Goal: Participate in discussion: Engage in conversation with other users on a specific topic

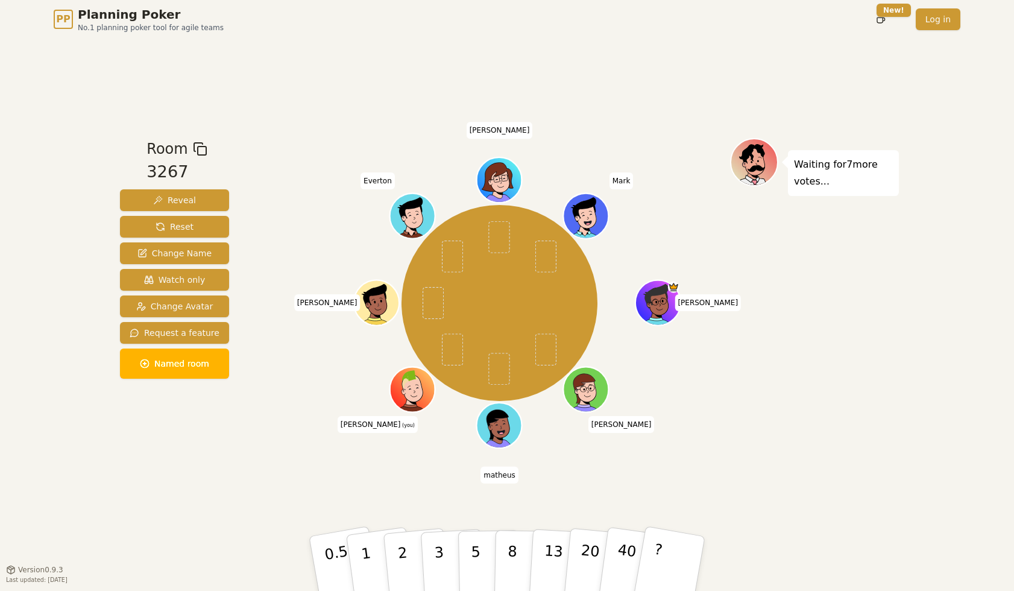
click at [944, 513] on div "PP Planning Poker No.1 planning poker tool for agile teams Toggle theme New! Lo…" at bounding box center [507, 295] width 1014 height 591
click at [474, 550] on p "5" at bounding box center [476, 563] width 10 height 65
click at [848, 453] on div "Waiting for 5 more votes..." at bounding box center [814, 303] width 169 height 331
click at [873, 478] on div "Room 3267 Reveal Reset Change Name Watch only Change Avatar Request a feature N…" at bounding box center [506, 304] width 783 height 530
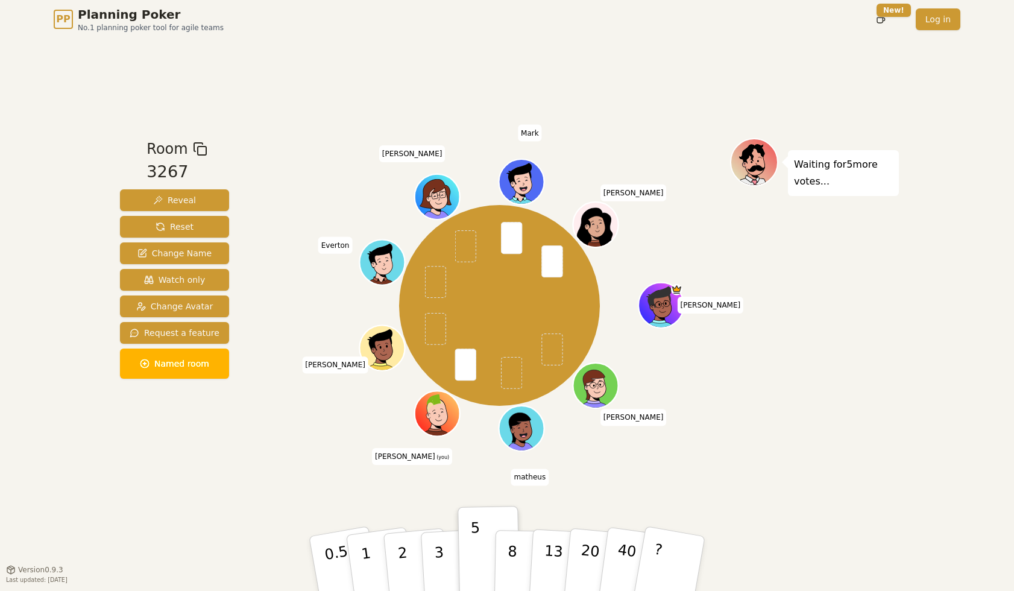
click at [871, 478] on div "Room 3267 Reveal Reset Change Name Watch only Change Avatar Request a feature N…" at bounding box center [506, 304] width 783 height 530
click at [897, 462] on div "Waiting for 8 more votes..." at bounding box center [814, 303] width 169 height 331
click at [476, 541] on p "5" at bounding box center [476, 563] width 10 height 65
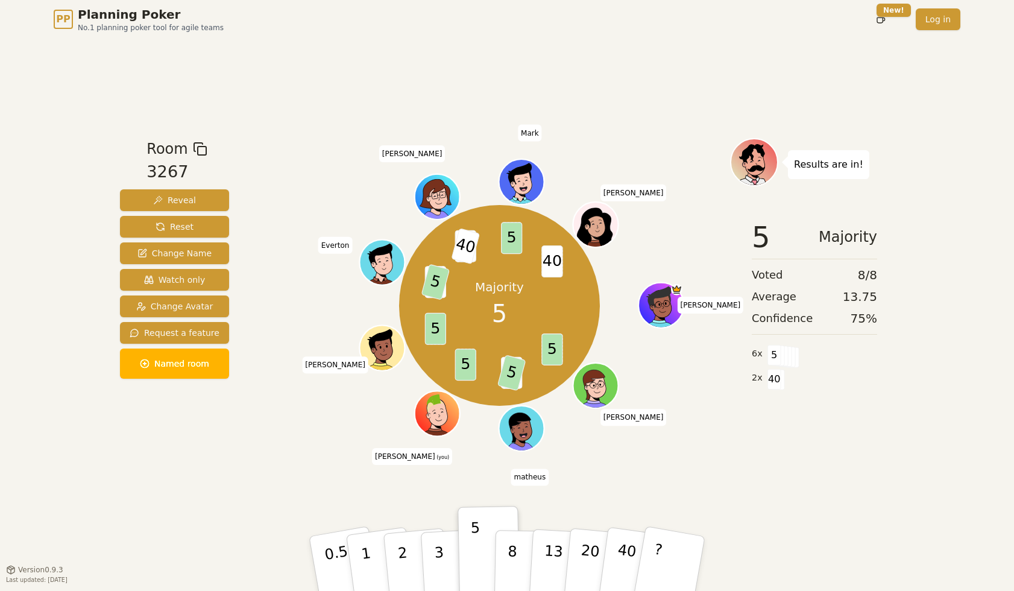
click at [883, 404] on div "5 Majority Voted 8 / 8 Average 13.75 Confidence 75 % 6 x 5 2 x 40" at bounding box center [814, 330] width 169 height 241
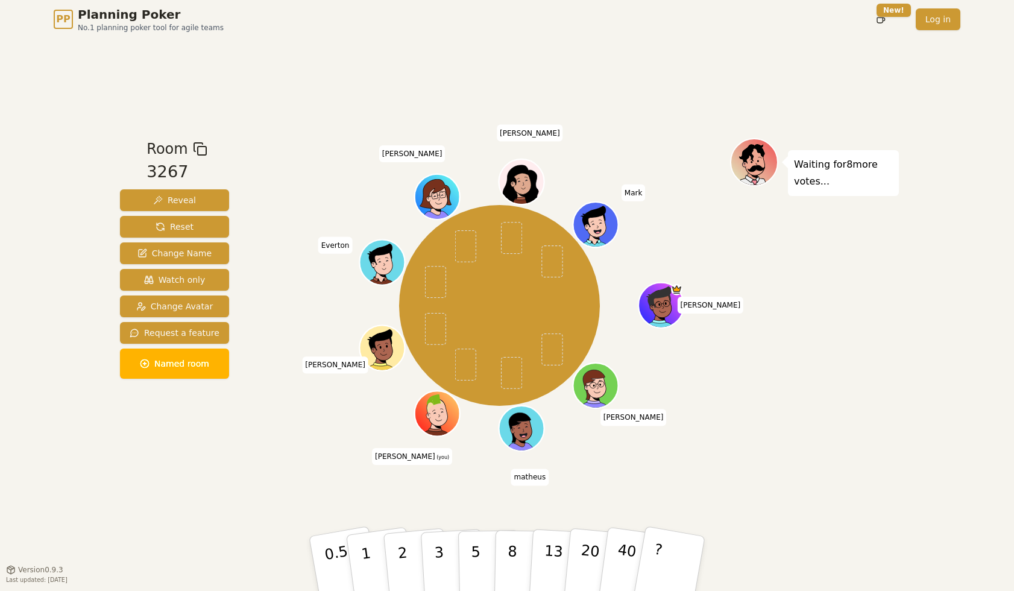
click at [820, 432] on div "Waiting for 8 more votes..." at bounding box center [814, 303] width 169 height 331
click at [437, 551] on p "3" at bounding box center [439, 564] width 13 height 66
click at [885, 493] on div "Room 3267 Reveal Reset Change Name Watch only Change Avatar Request a feature N…" at bounding box center [506, 304] width 783 height 530
click at [779, 507] on div "Room 3267 Reveal Reset Change Name Watch only Change Avatar Request a feature N…" at bounding box center [506, 304] width 783 height 530
click at [486, 558] on button "5" at bounding box center [489, 564] width 62 height 92
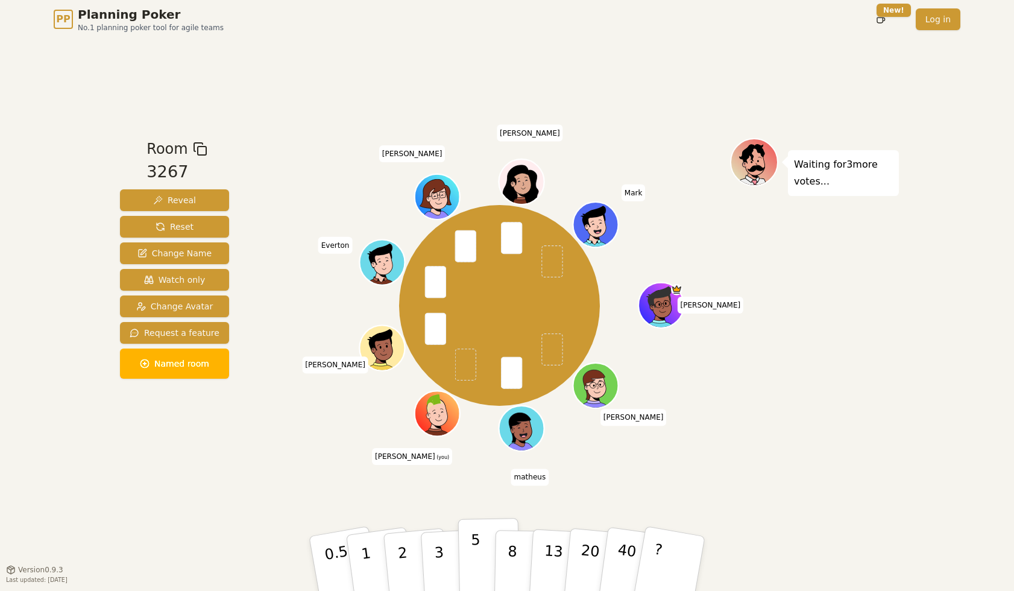
click at [479, 548] on button "5" at bounding box center [489, 564] width 62 height 92
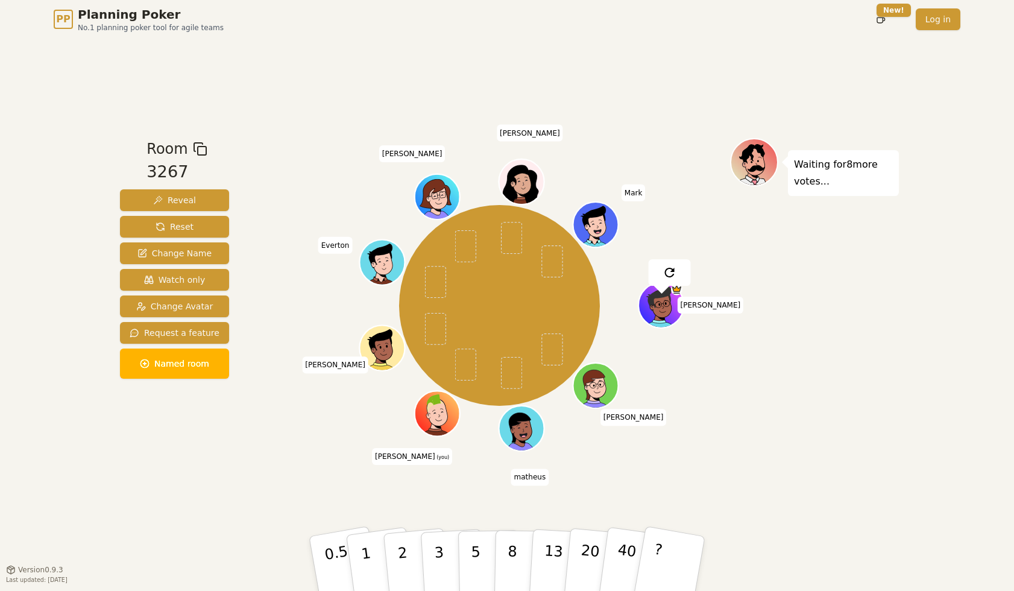
click at [911, 447] on div "PP Planning Poker No.1 planning poker tool for agile teams Toggle theme New! Lo…" at bounding box center [507, 295] width 1014 height 591
click at [443, 553] on button "3" at bounding box center [453, 563] width 66 height 94
